Goal: Check status: Check status

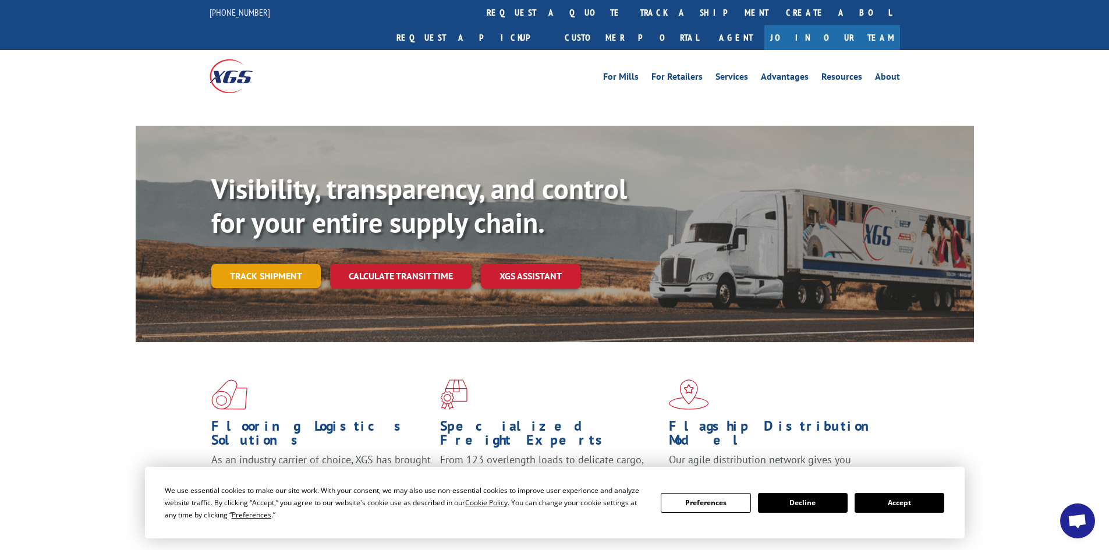
click at [277, 252] on div "Visibility, transparency, and control for your entire supply chain. Track shipm…" at bounding box center [592, 253] width 763 height 162
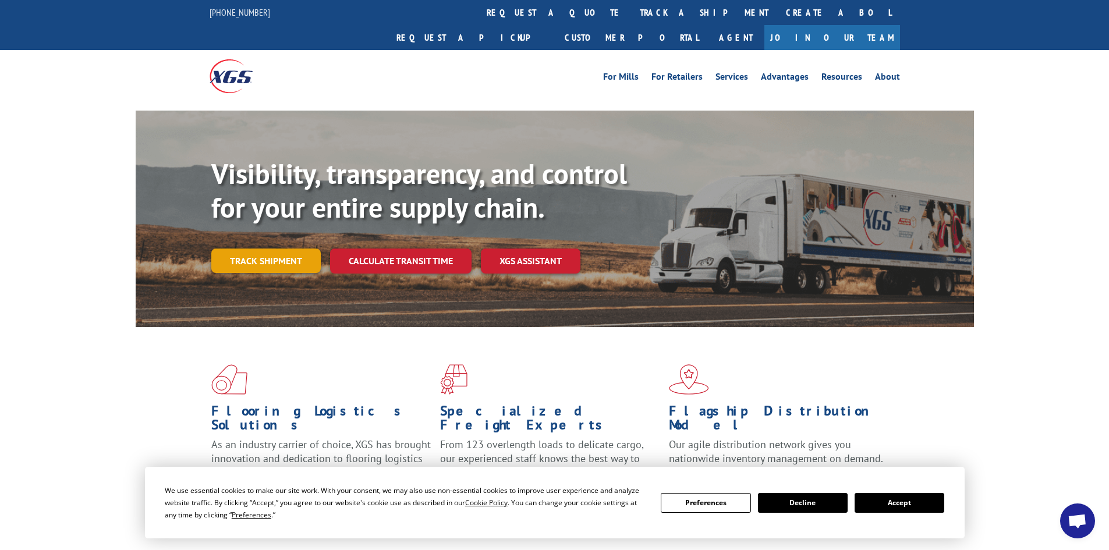
click at [256, 249] on link "Track shipment" at bounding box center [265, 261] width 109 height 24
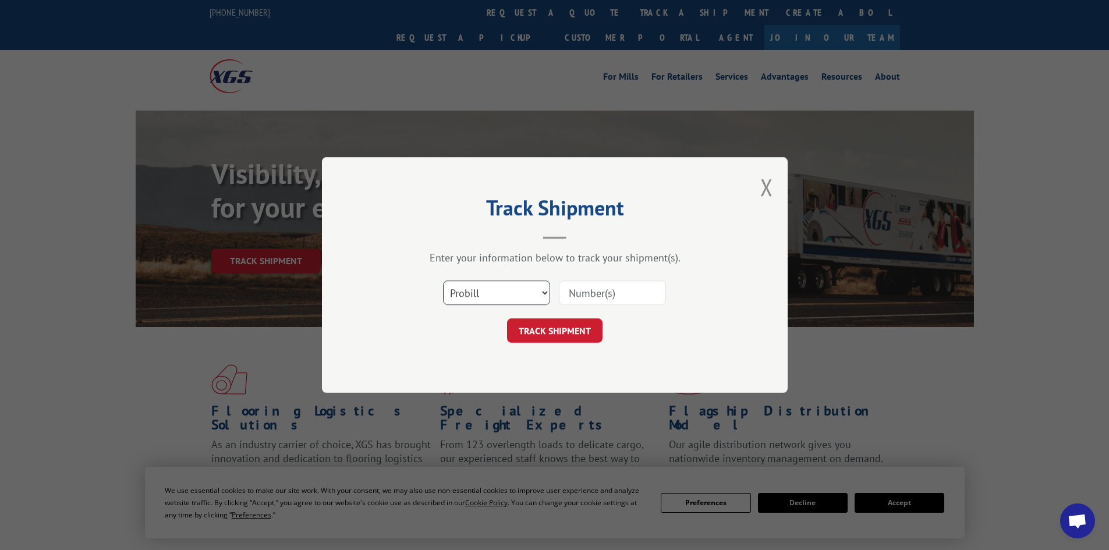
click at [531, 292] on select "Select category... Probill BOL PO" at bounding box center [496, 293] width 107 height 24
select select "bol"
click at [443, 281] on select "Select category... Probill BOL PO" at bounding box center [496, 293] width 107 height 24
paste input "6026273"
type input "6026273"
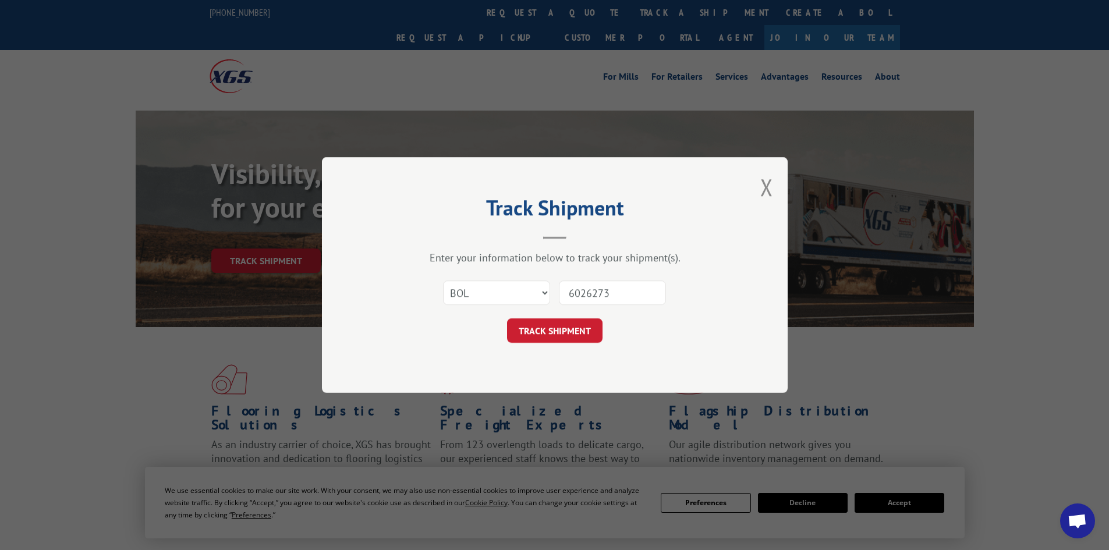
click at [559, 336] on button "TRACK SHIPMENT" at bounding box center [554, 330] width 95 height 24
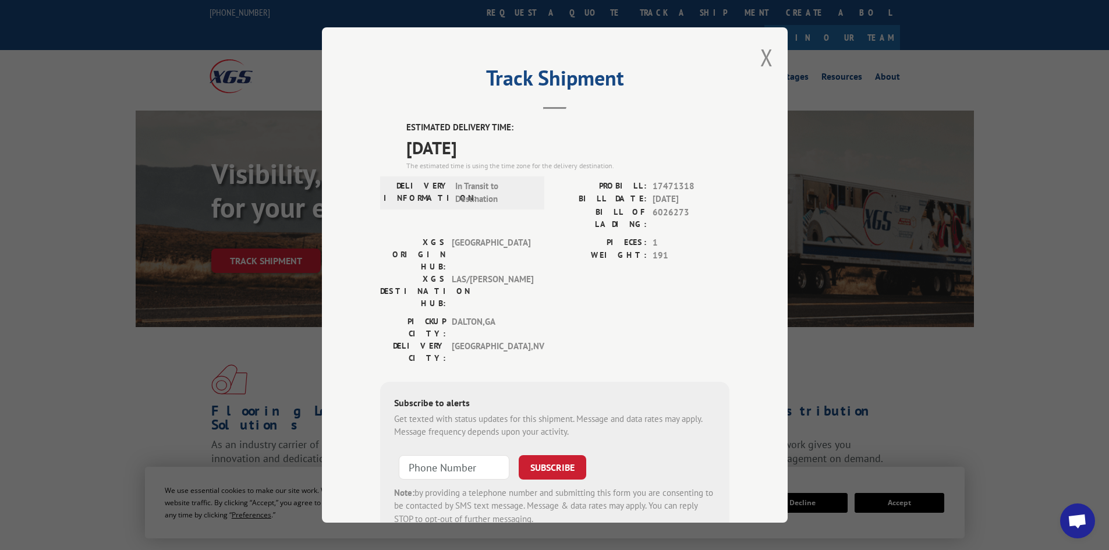
drag, startPoint x: 506, startPoint y: 151, endPoint x: 397, endPoint y: 153, distance: 109.5
click at [397, 153] on div "ESTIMATED DELIVERY TIME: [DATE] The estimated time is using the time zone for t…" at bounding box center [554, 330] width 349 height 419
copy span "[DATE]"
